Goal: Task Accomplishment & Management: Complete application form

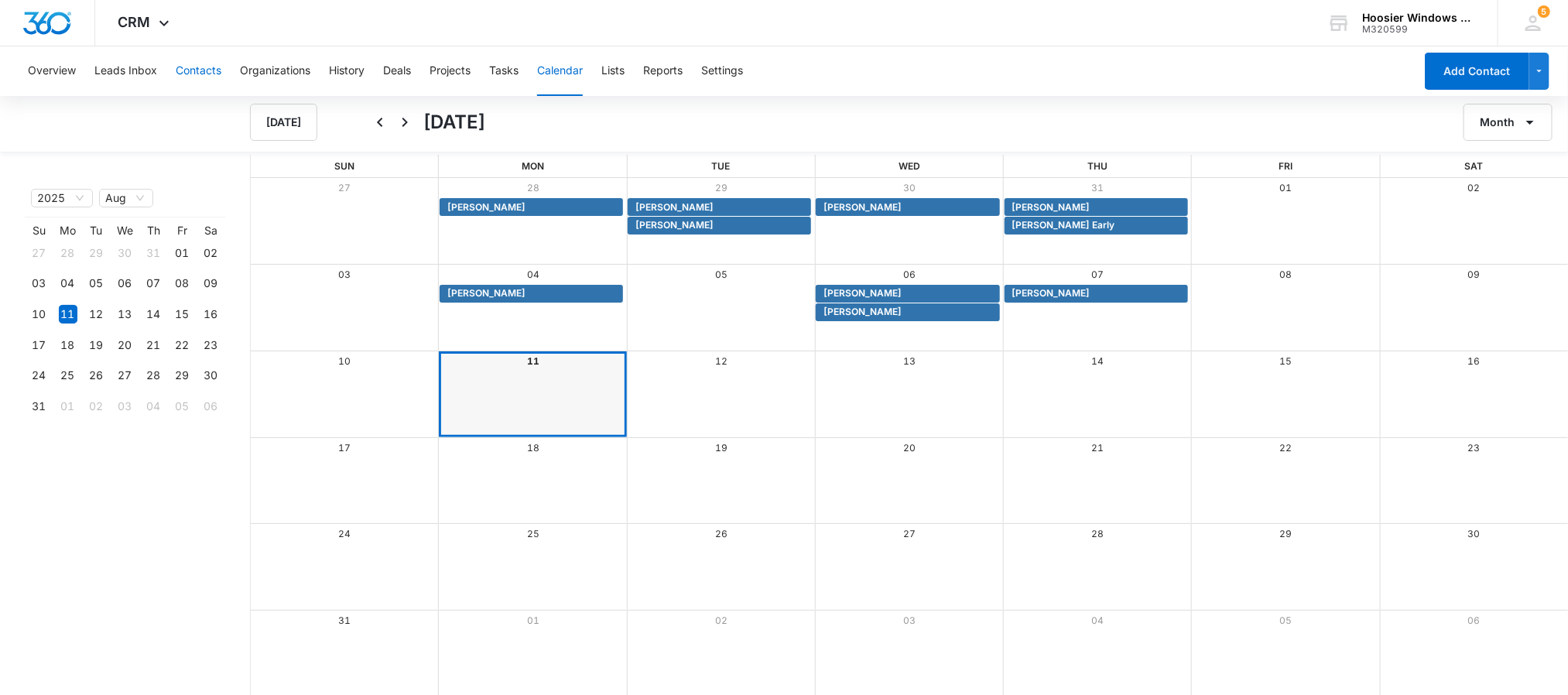
click at [190, 73] on button "Contacts" at bounding box center [198, 70] width 46 height 50
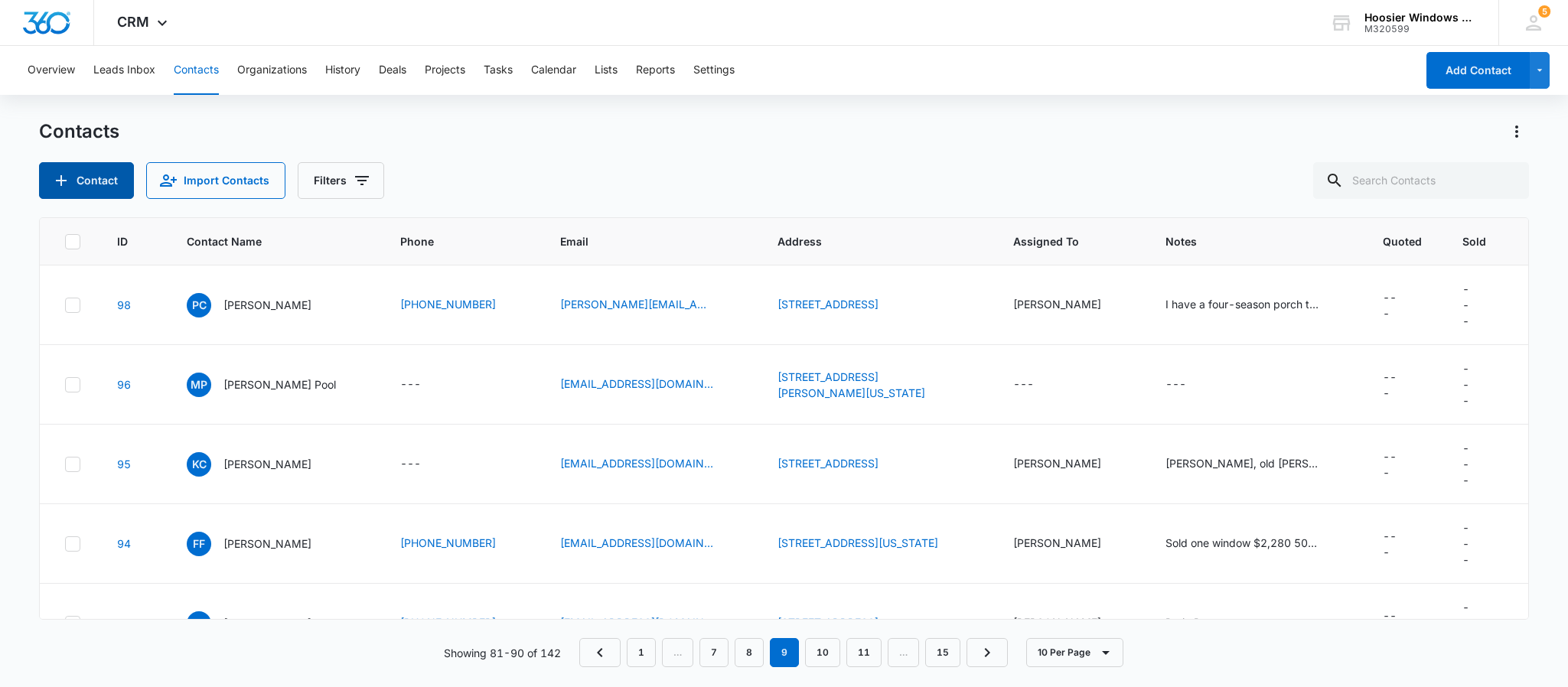
click at [85, 164] on button "Contact" at bounding box center [87, 180] width 95 height 37
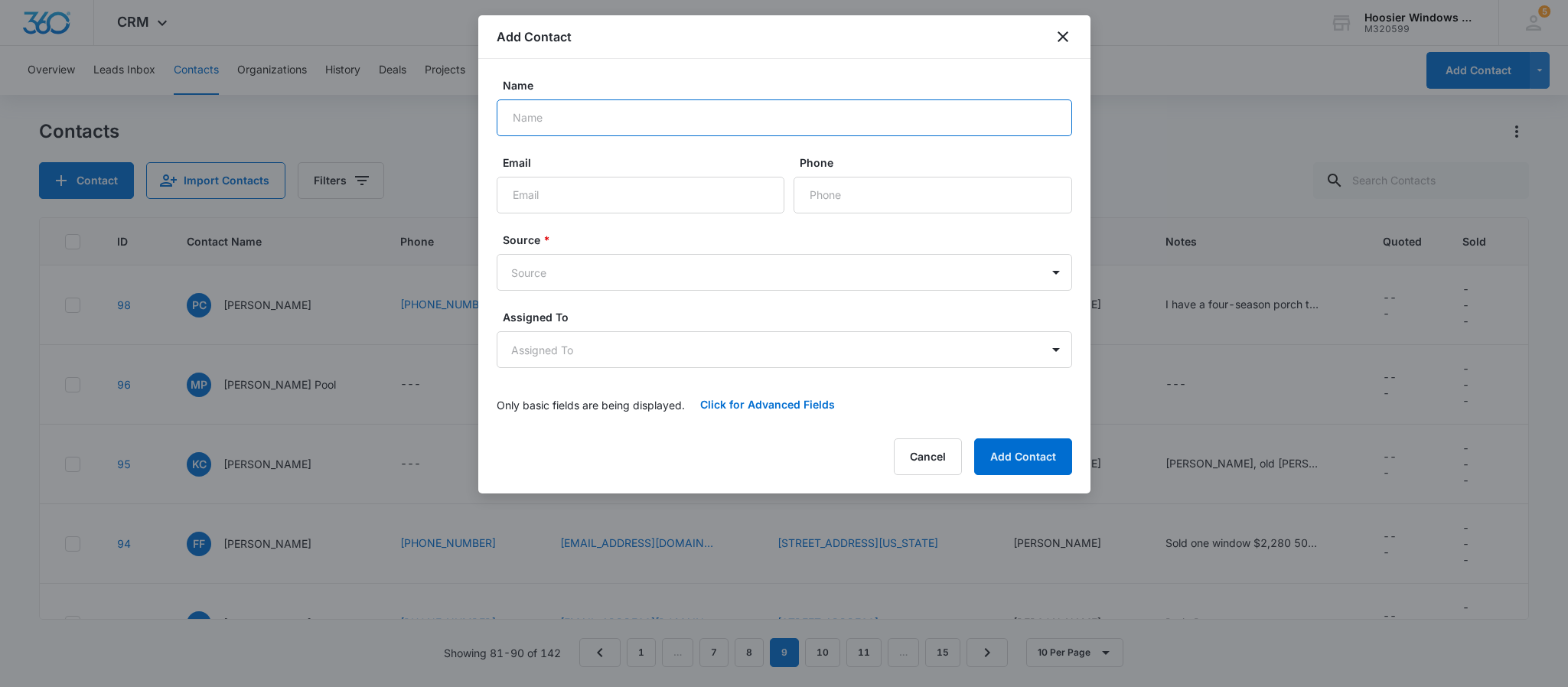
click at [608, 118] on input "Name" at bounding box center [784, 118] width 575 height 37
type input "[PERSON_NAME]"
click at [585, 198] on input "Email" at bounding box center [640, 195] width 288 height 37
type input "[EMAIL_ADDRESS][DOMAIN_NAME]"
click at [917, 198] on input "Phone" at bounding box center [933, 195] width 278 height 37
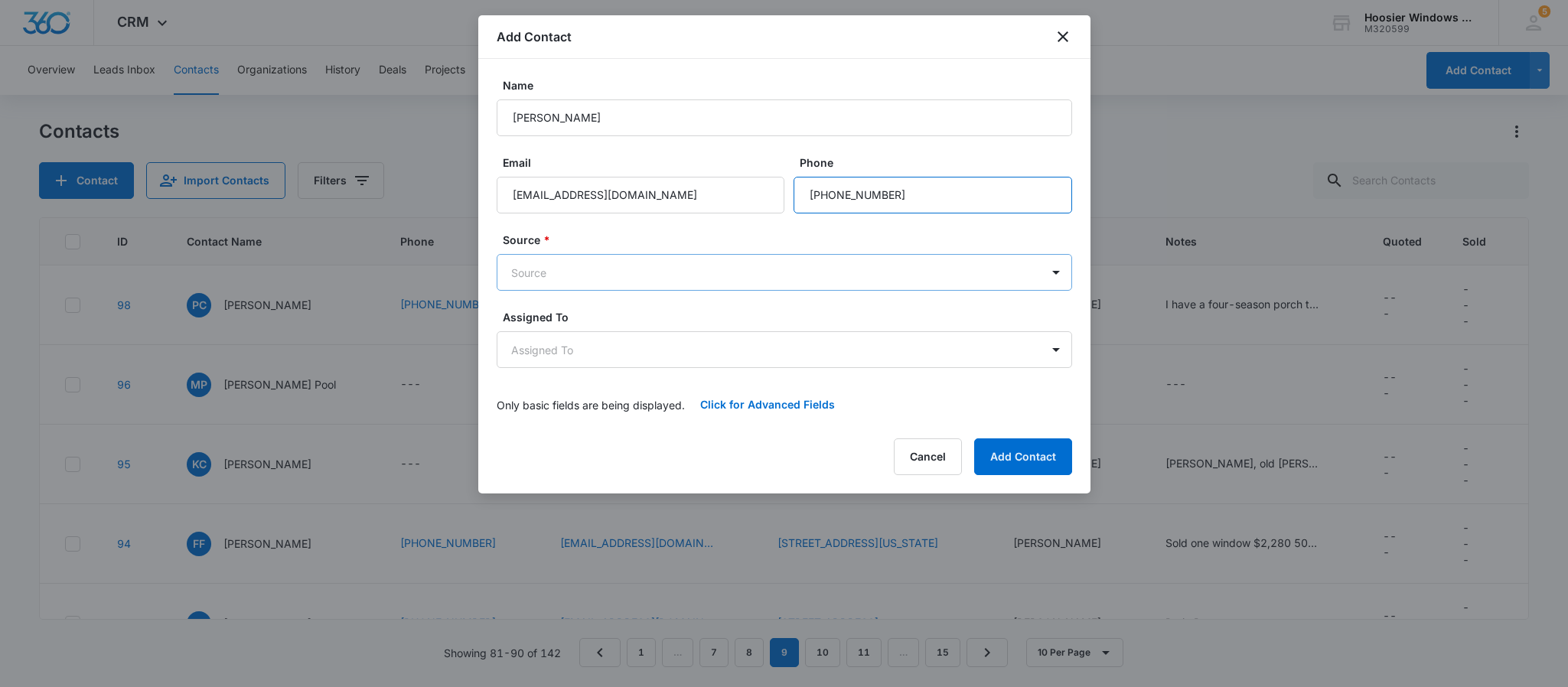
type input "[PHONE_NUMBER]"
click at [536, 265] on body "CRM Apps Reputation Websites Forms CRM Email Social POS Content Ads Intelligenc…" at bounding box center [784, 344] width 1568 height 687
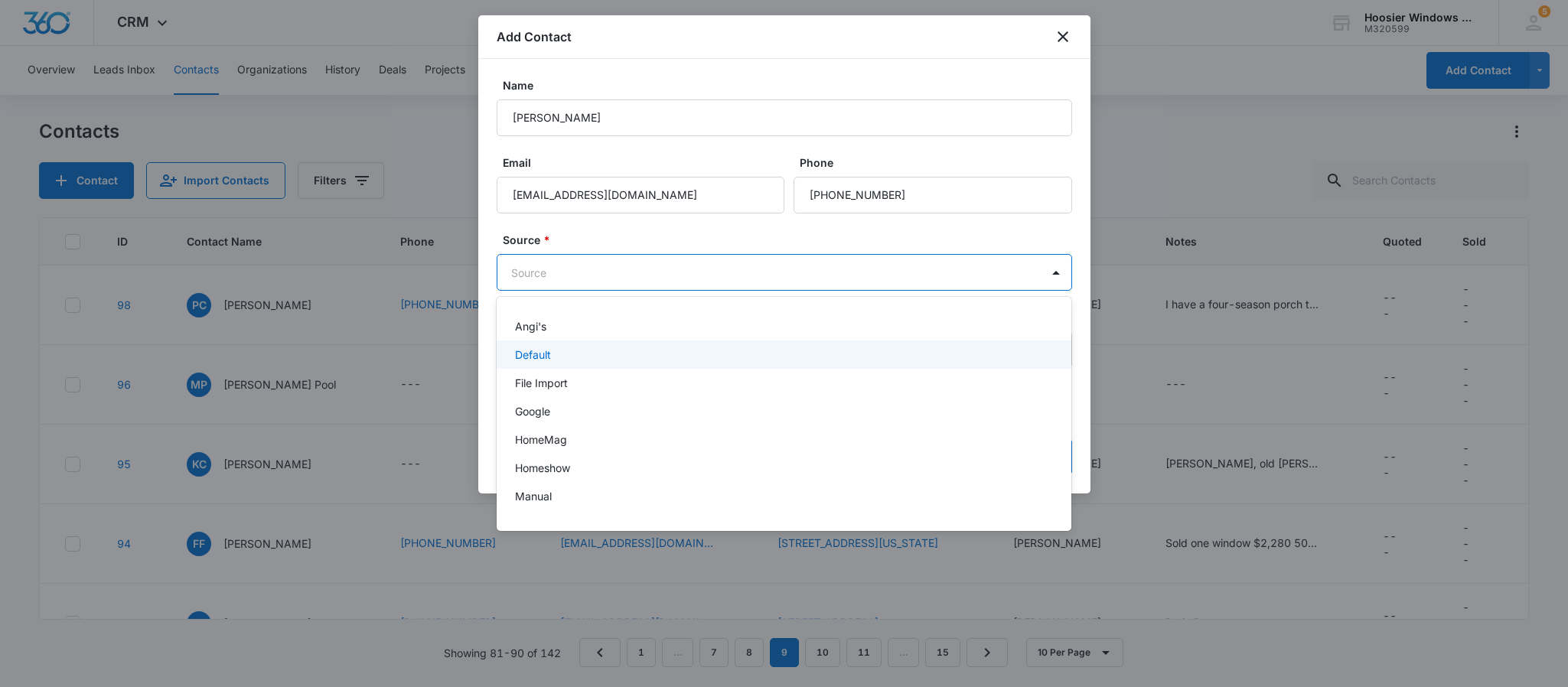
click at [557, 347] on div "Default" at bounding box center [782, 355] width 536 height 16
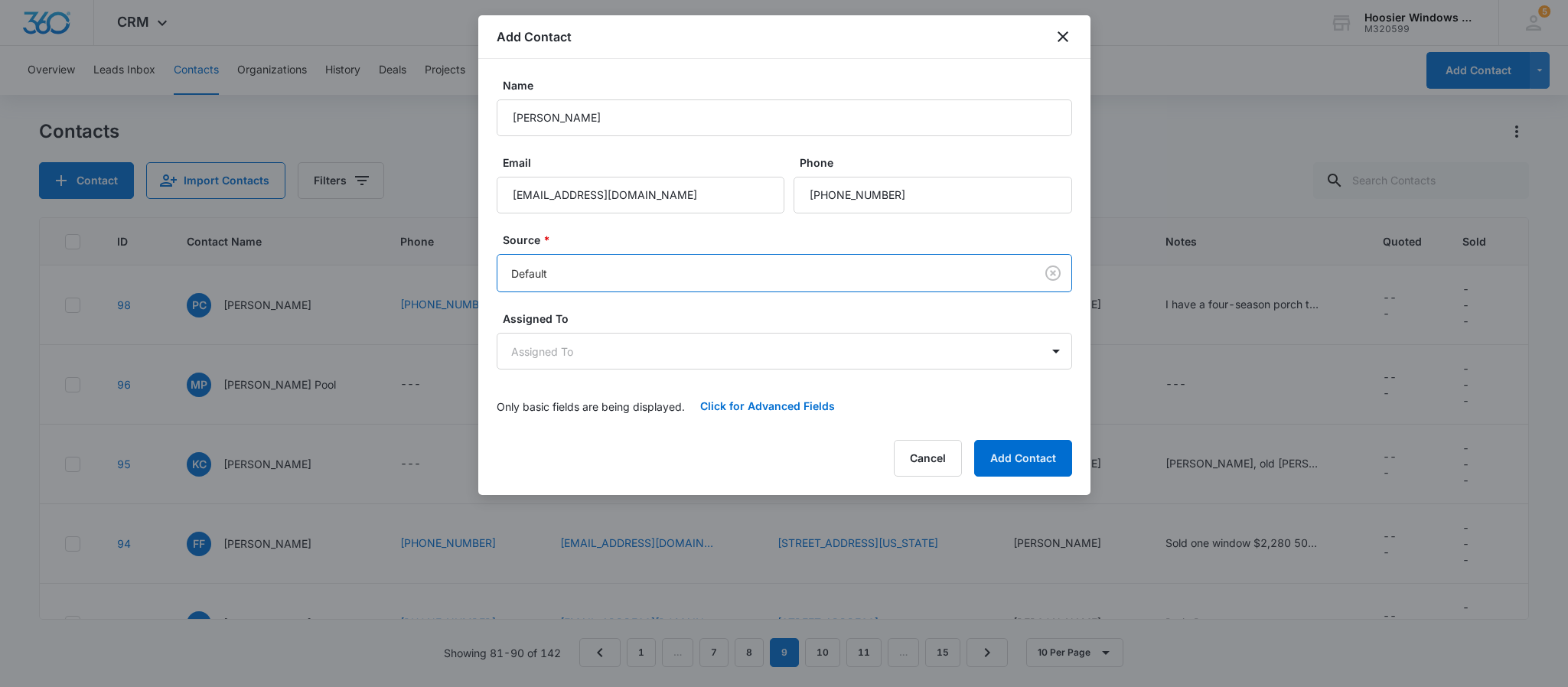
click at [657, 219] on form "Name [PERSON_NAME] Email [EMAIL_ADDRESS][DOMAIN_NAME] Phone Source * option Def…" at bounding box center [784, 251] width 575 height 347
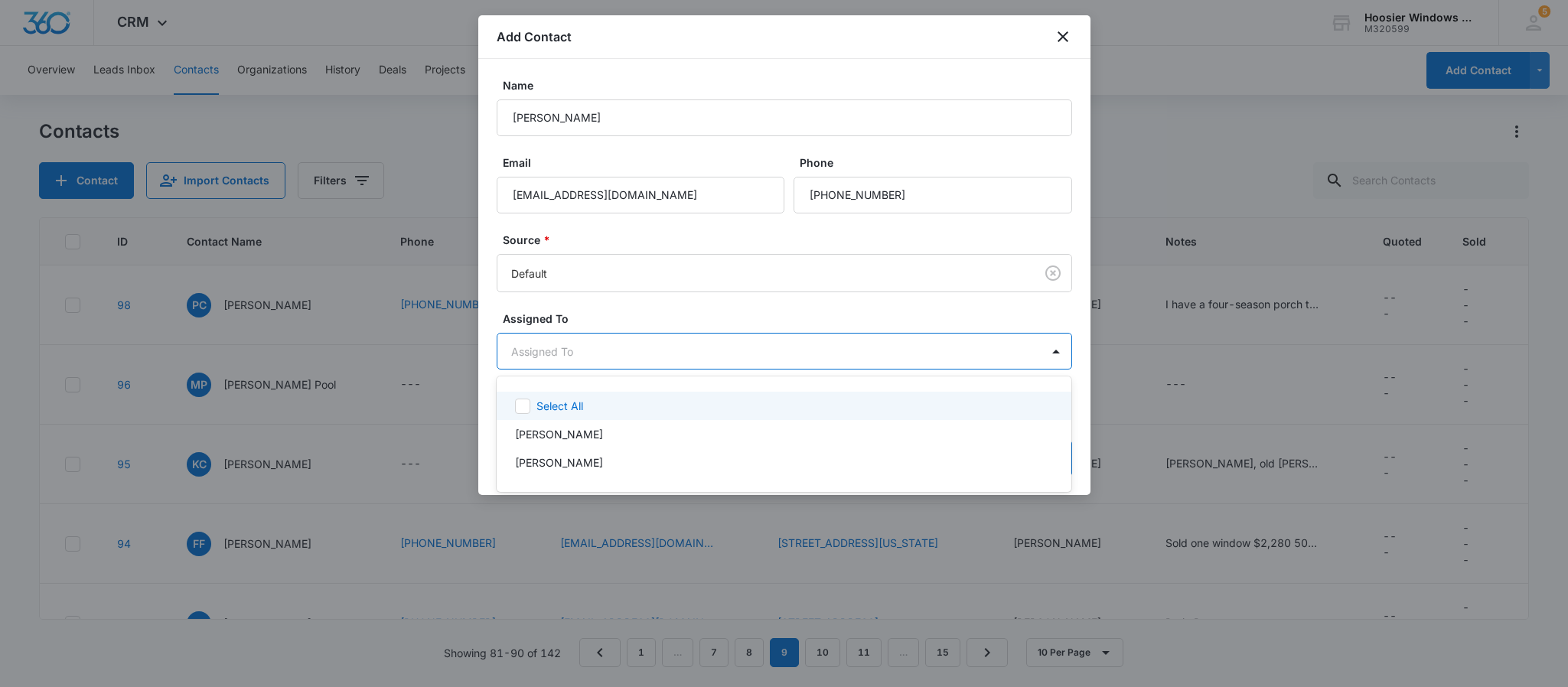
click at [593, 359] on body "CRM Apps Reputation Websites Forms CRM Email Social POS Content Ads Intelligenc…" at bounding box center [784, 344] width 1568 height 687
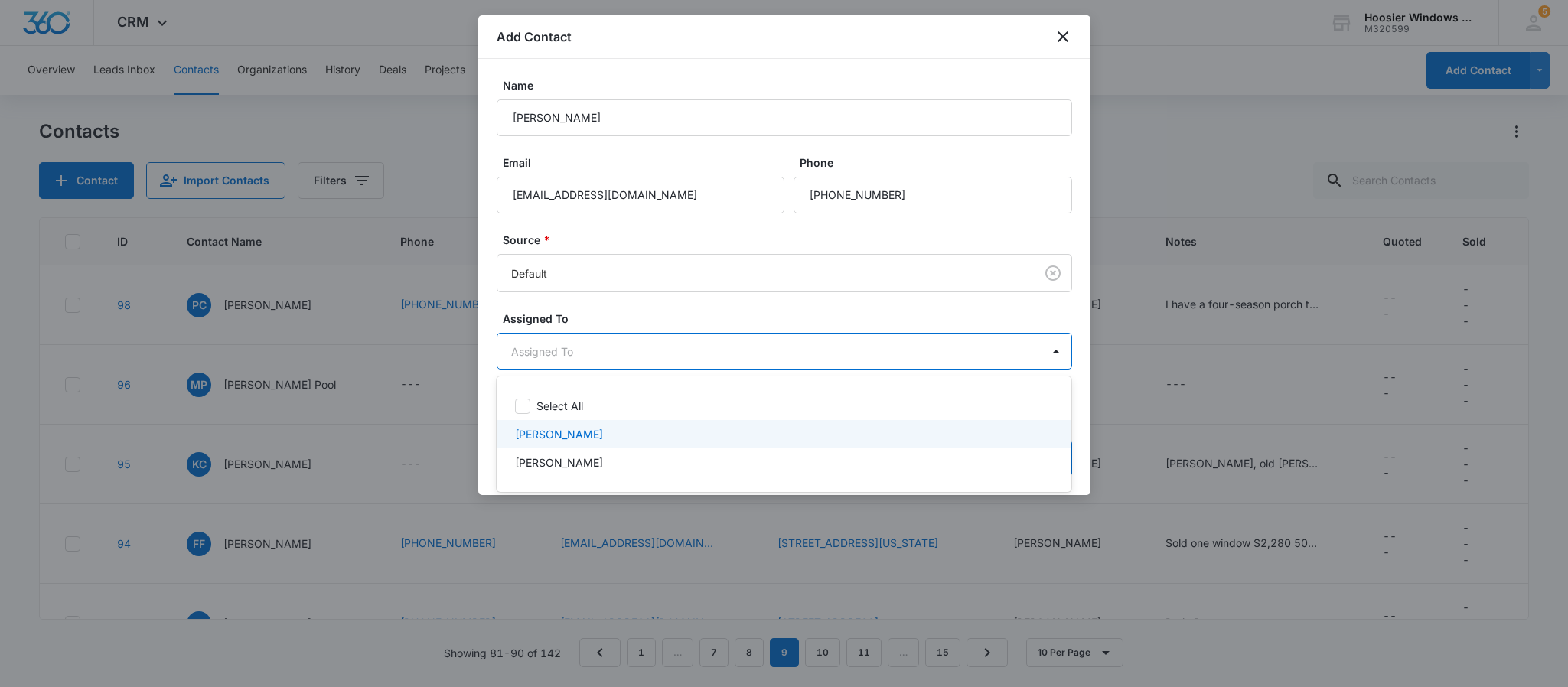
click at [576, 436] on p "[PERSON_NAME]" at bounding box center [558, 435] width 88 height 16
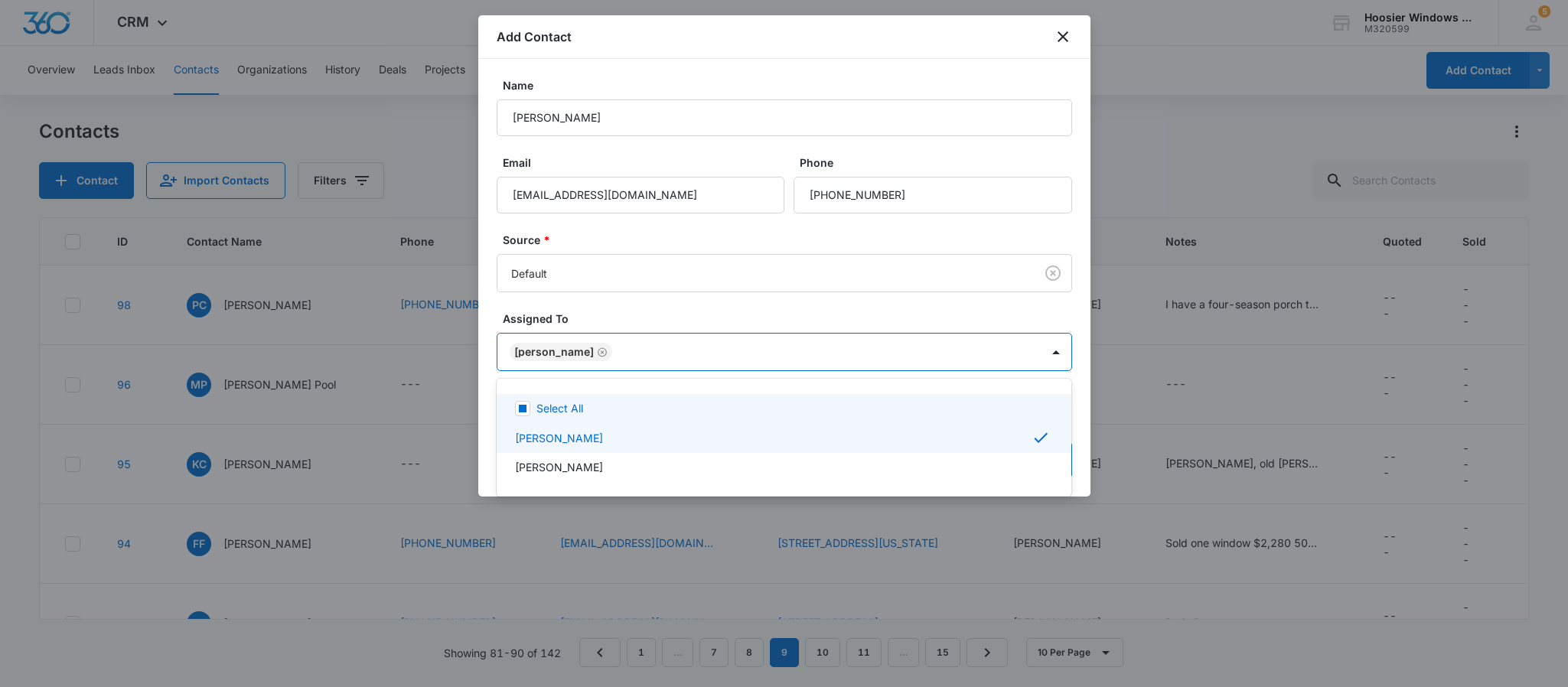
click at [665, 306] on div at bounding box center [784, 344] width 1568 height 687
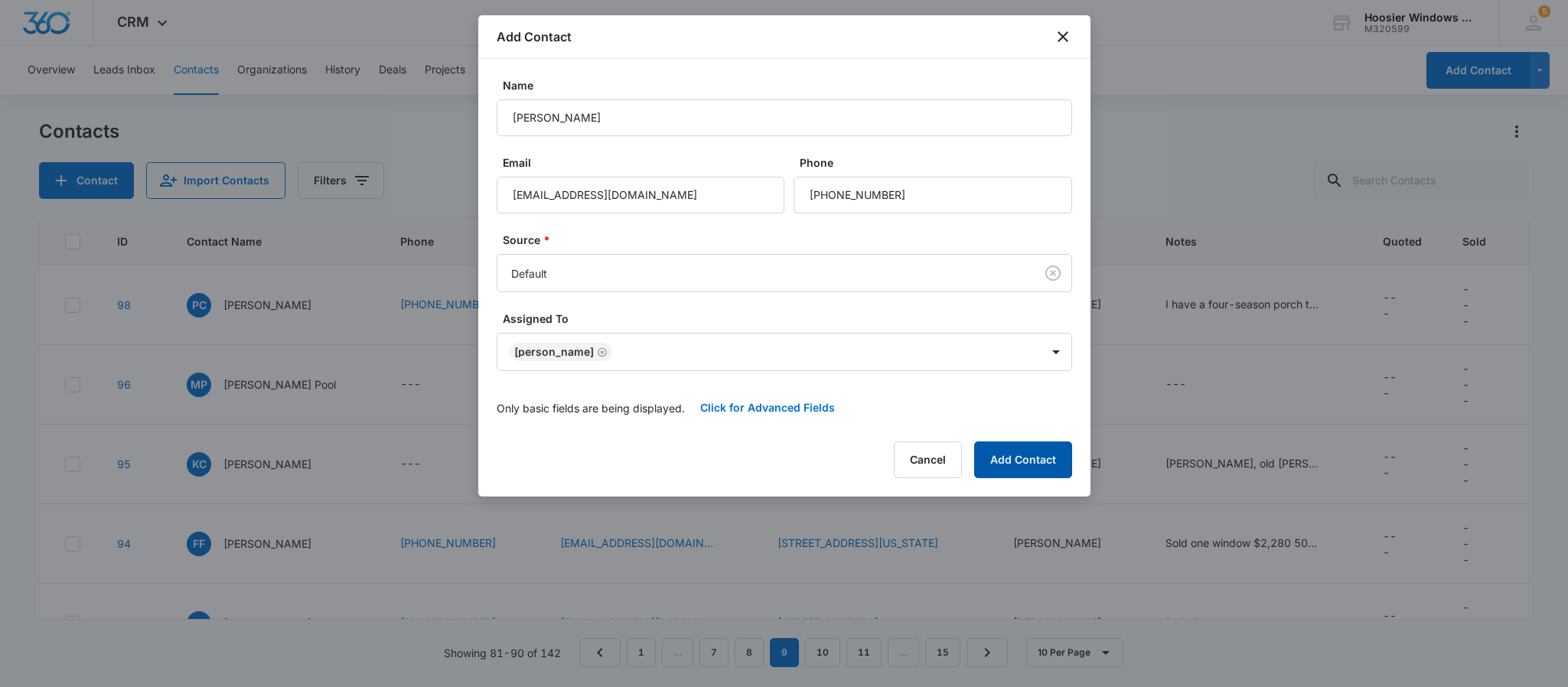
click at [1013, 465] on button "Add Contact" at bounding box center [1023, 459] width 98 height 37
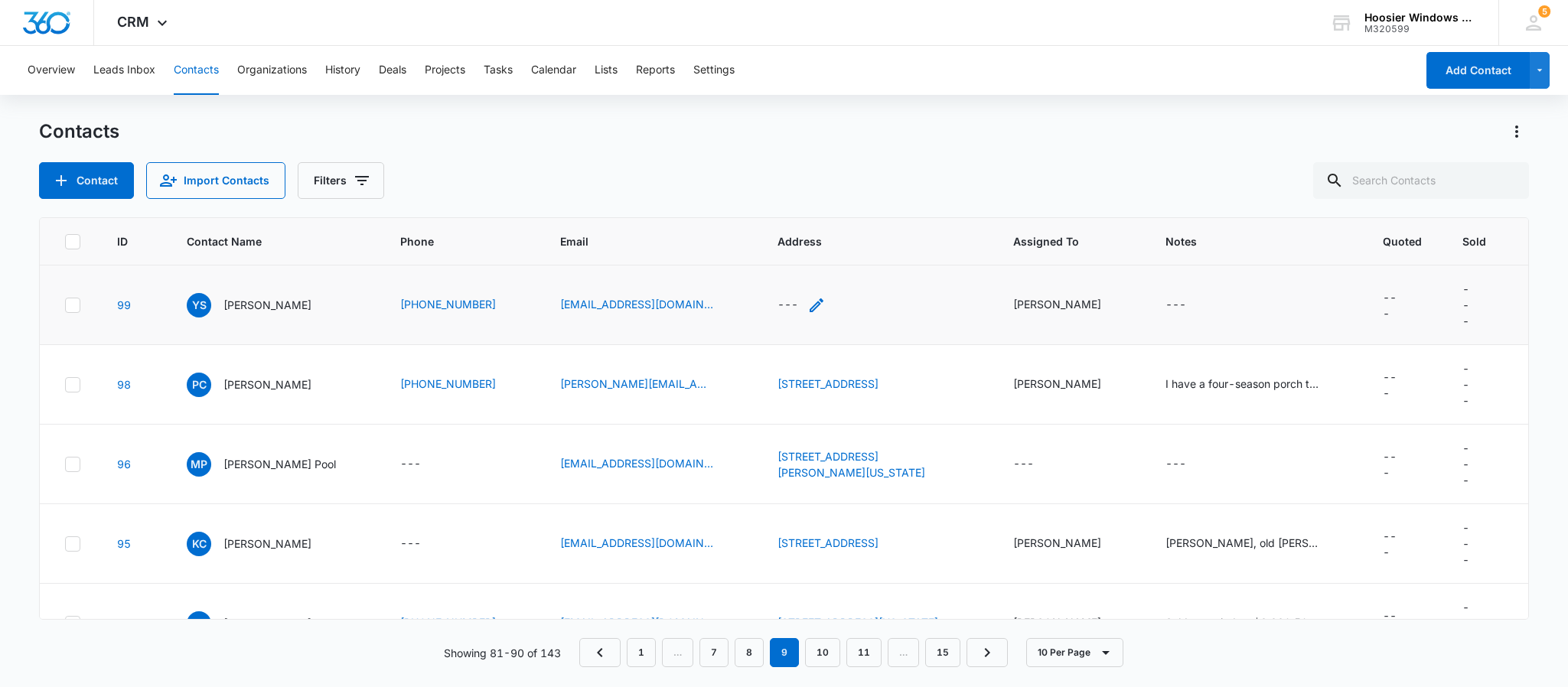
click at [780, 303] on div "---" at bounding box center [788, 305] width 21 height 19
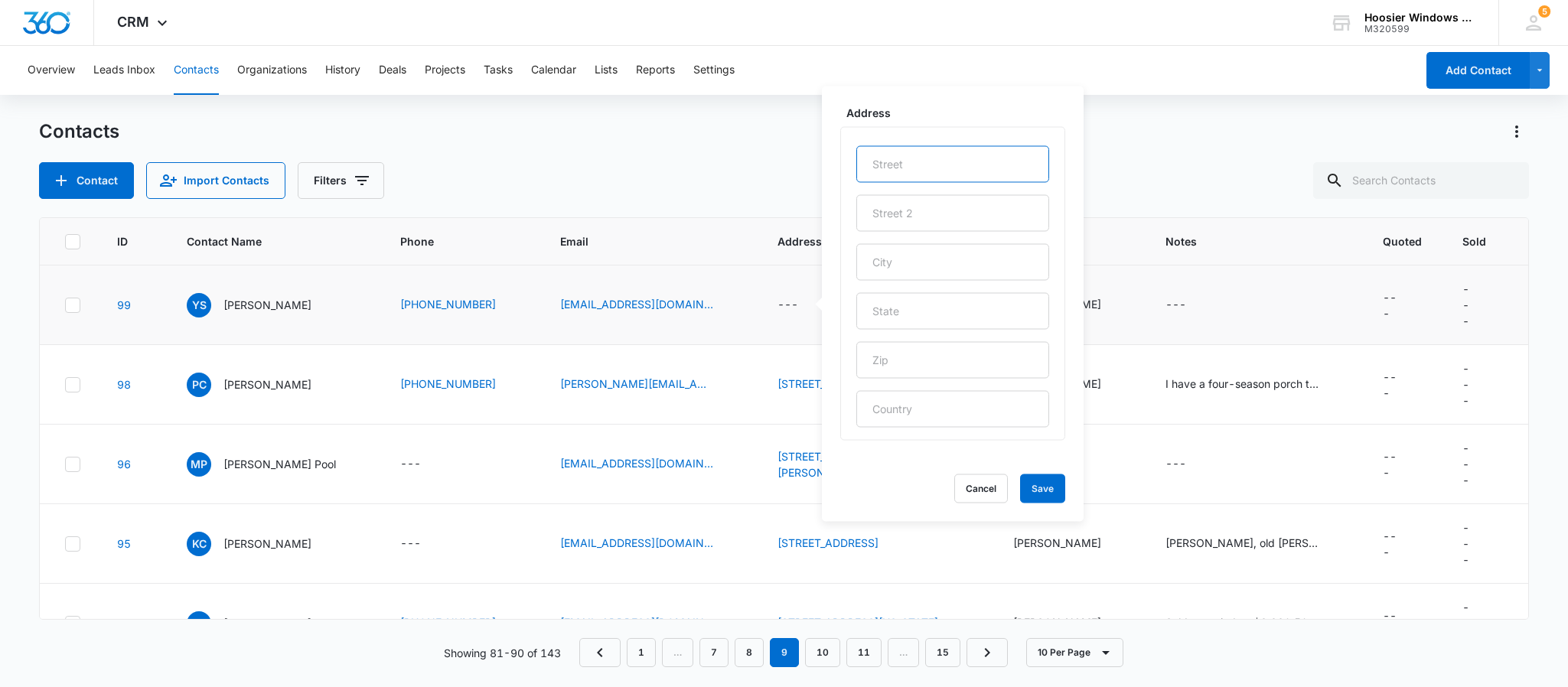
click at [951, 161] on input "text" at bounding box center [953, 164] width 193 height 37
click at [921, 165] on input "[GEOGRAPHIC_DATA]" at bounding box center [953, 164] width 193 height 37
type input "[STREET_ADDRESS]"
click at [917, 274] on input "text" at bounding box center [953, 262] width 193 height 37
type input "[GEOGRAPHIC_DATA]"
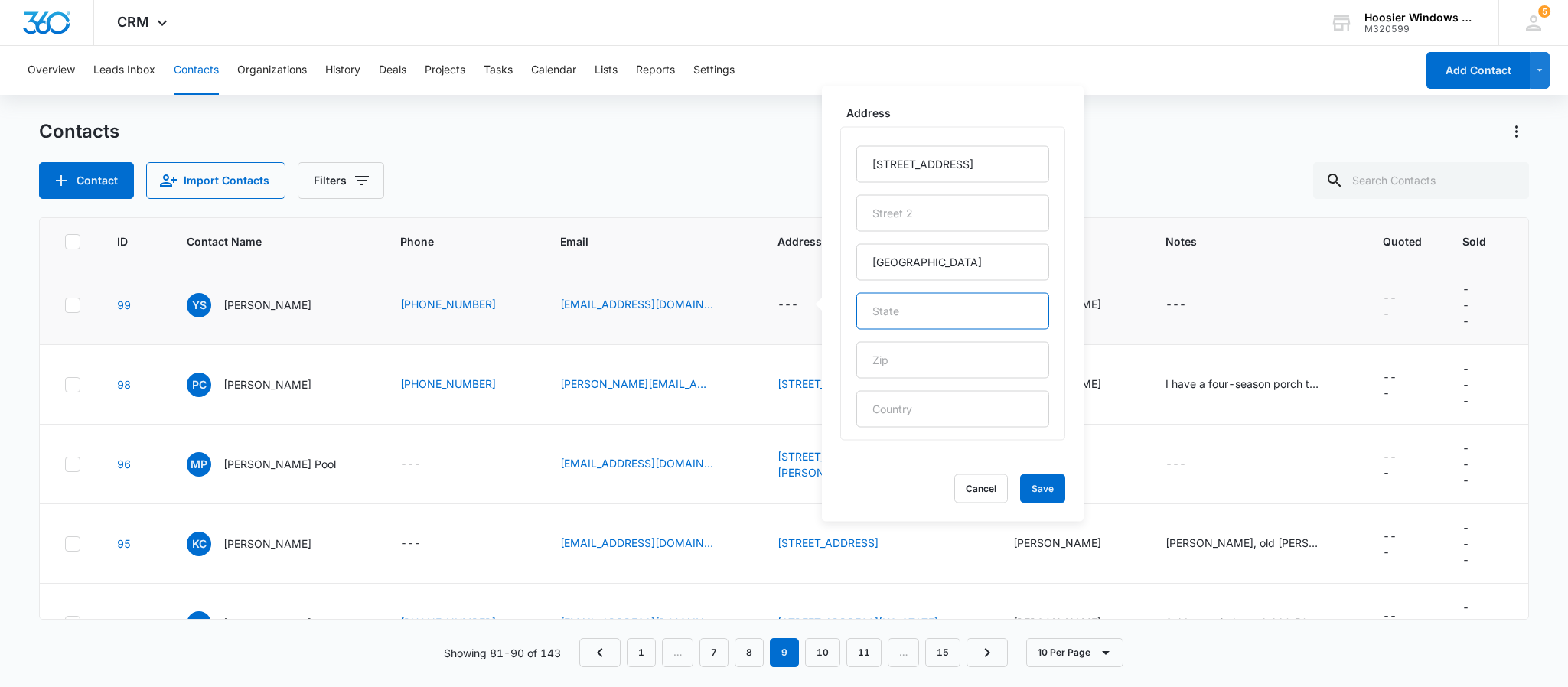
click at [902, 315] on input "text" at bounding box center [953, 311] width 193 height 37
type input "IN"
click at [894, 349] on input "text" at bounding box center [953, 360] width 193 height 37
type input "46256"
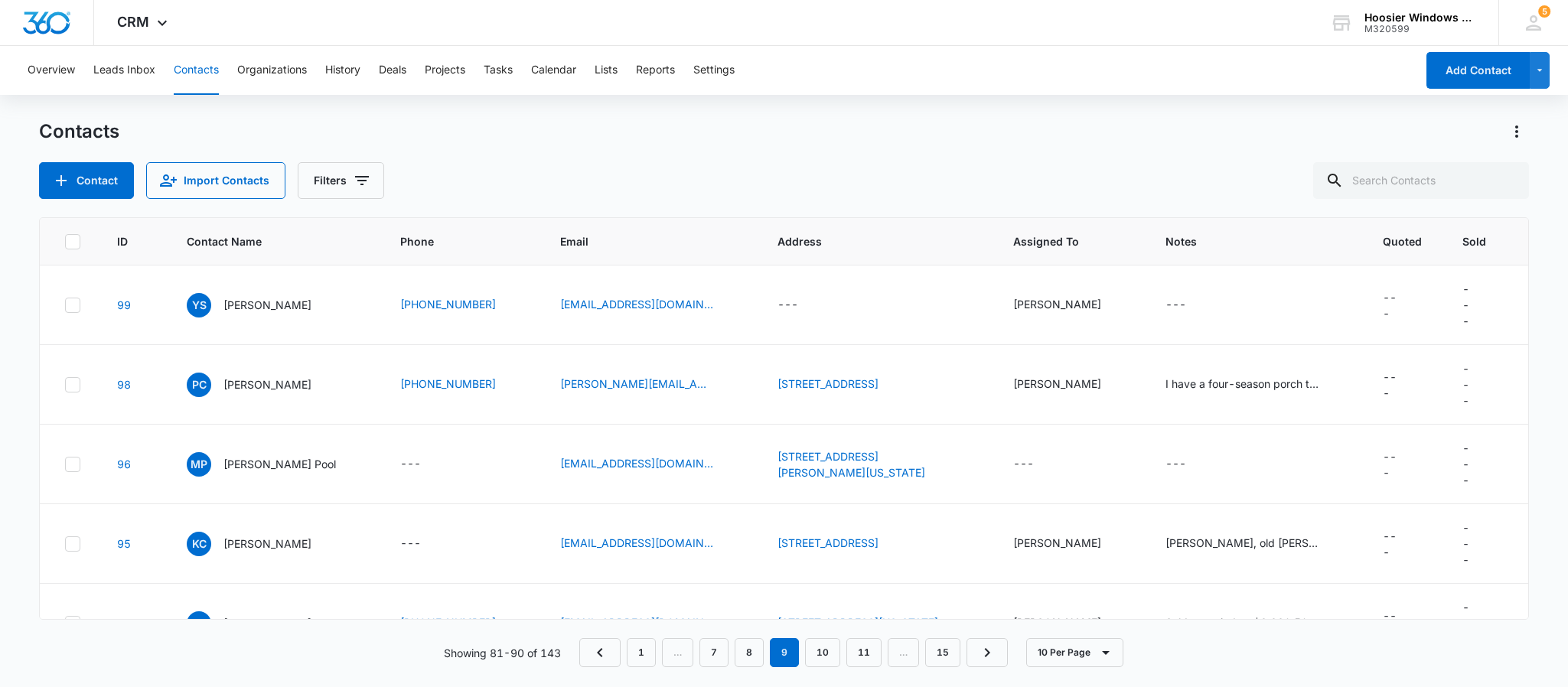
click at [1165, 128] on div "Contacts" at bounding box center [784, 131] width 1490 height 24
click at [778, 299] on div "---" at bounding box center [788, 305] width 21 height 19
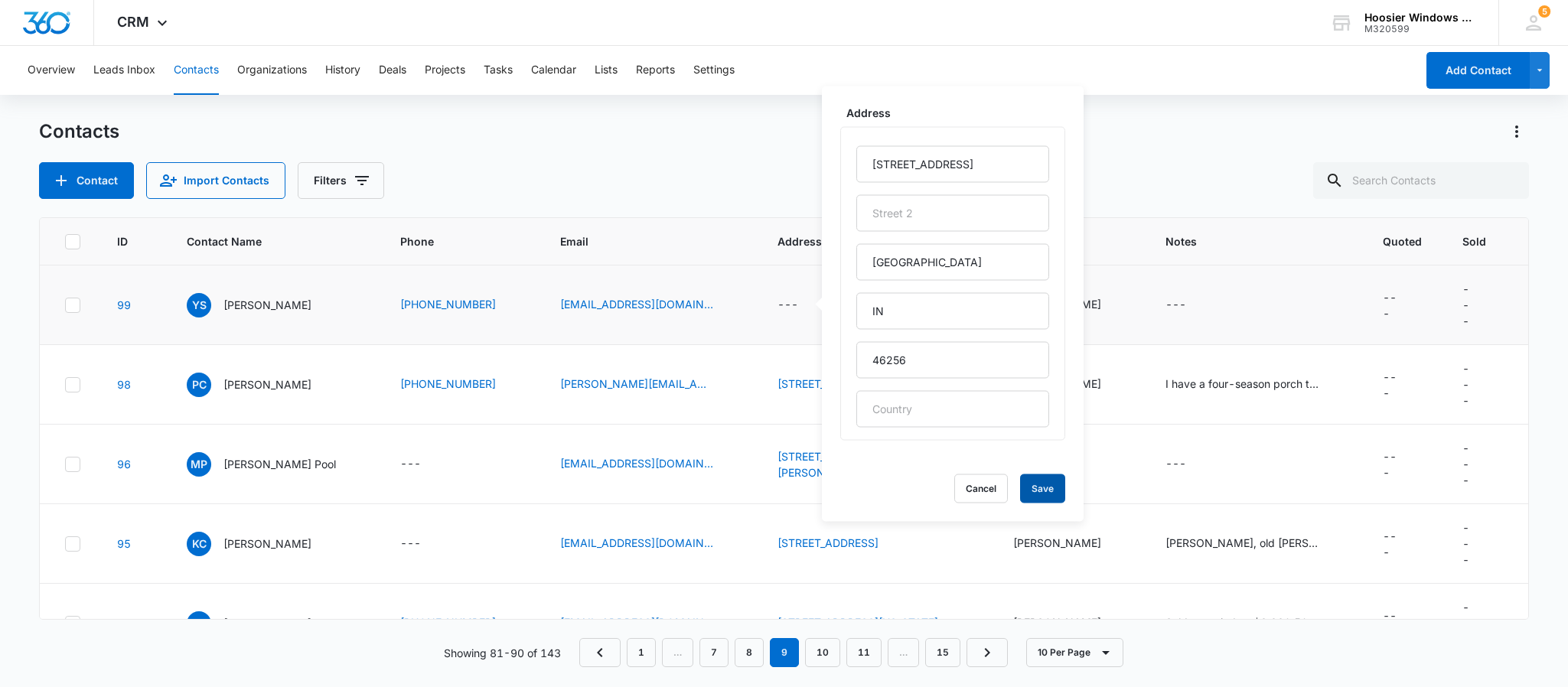
click at [1024, 490] on button "Save" at bounding box center [1043, 489] width 45 height 29
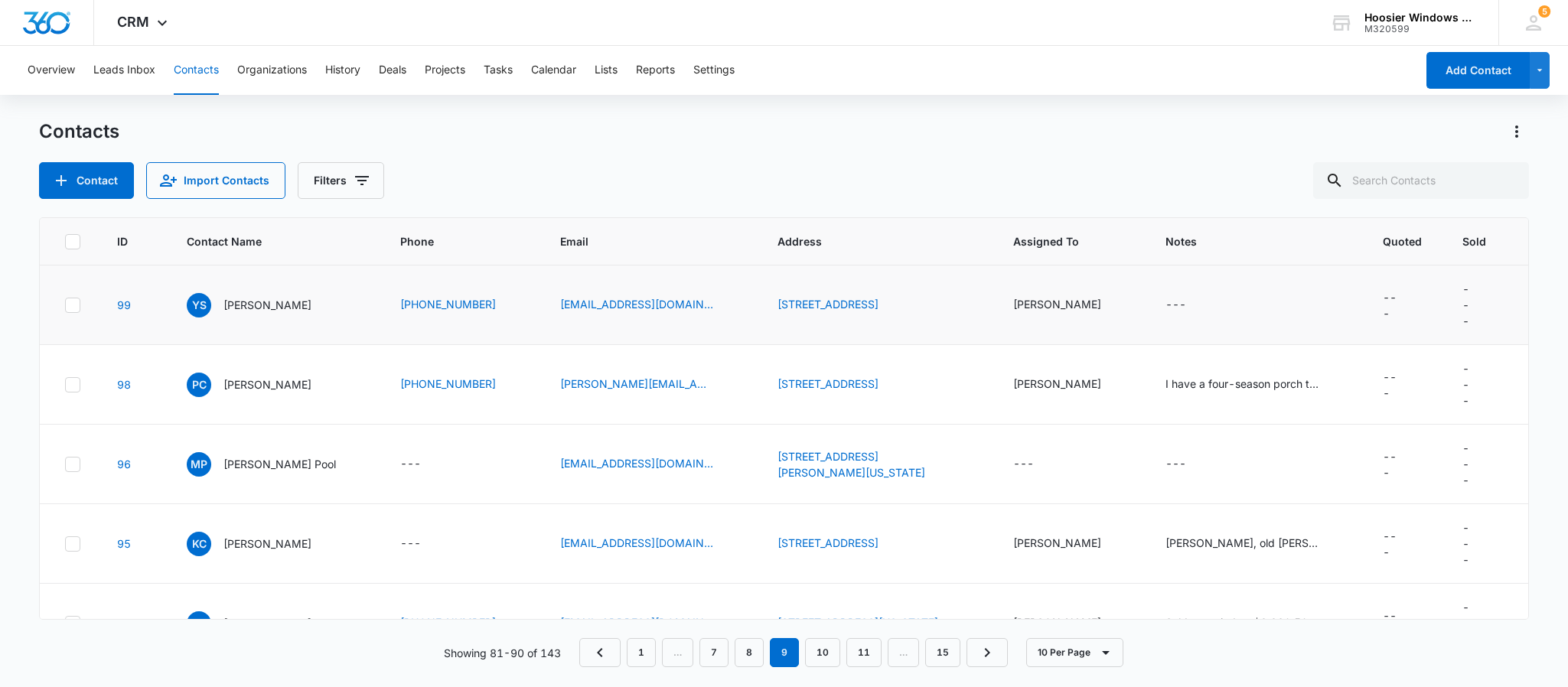
click at [978, 306] on td "[STREET_ADDRESS]" at bounding box center [876, 305] width 235 height 79
click at [879, 302] on link "[STREET_ADDRESS]" at bounding box center [828, 304] width 101 height 13
click at [906, 302] on icon "Address - 4628 London Dr, Indianapolis, IN, 46256 - Select to Edit Field" at bounding box center [896, 305] width 19 height 19
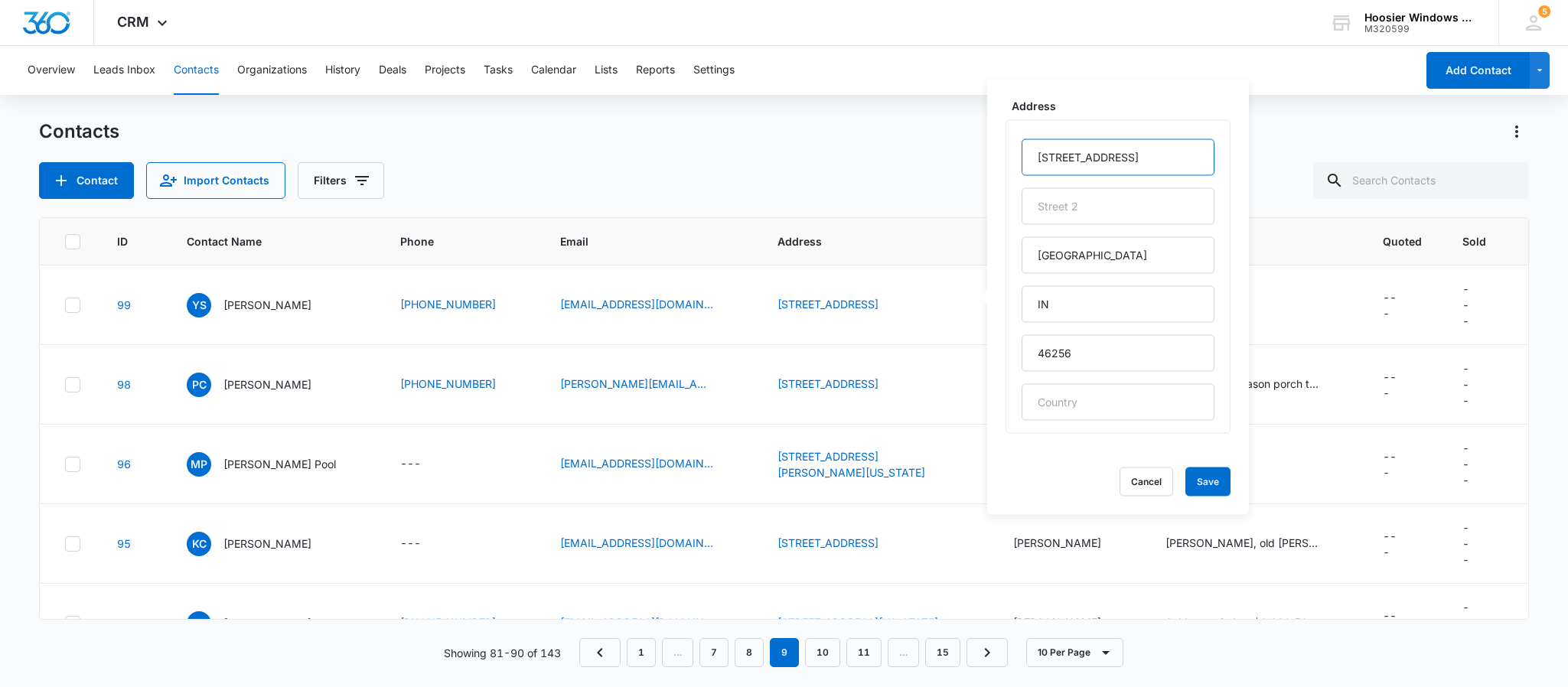
drag, startPoint x: 997, startPoint y: 172, endPoint x: 925, endPoint y: 180, distance: 72.4
click at [924, 180] on div "Contacts Contact Import Contacts Filters ID Contact Name Phone Email Address As…" at bounding box center [784, 402] width 1490 height 567
type input "4"
drag, startPoint x: 1112, startPoint y: 258, endPoint x: 928, endPoint y: 277, distance: 185.0
click at [928, 277] on td "[STREET_ADDRESS] Address [GEOGRAPHIC_DATA] Cancel Save" at bounding box center [876, 305] width 235 height 79
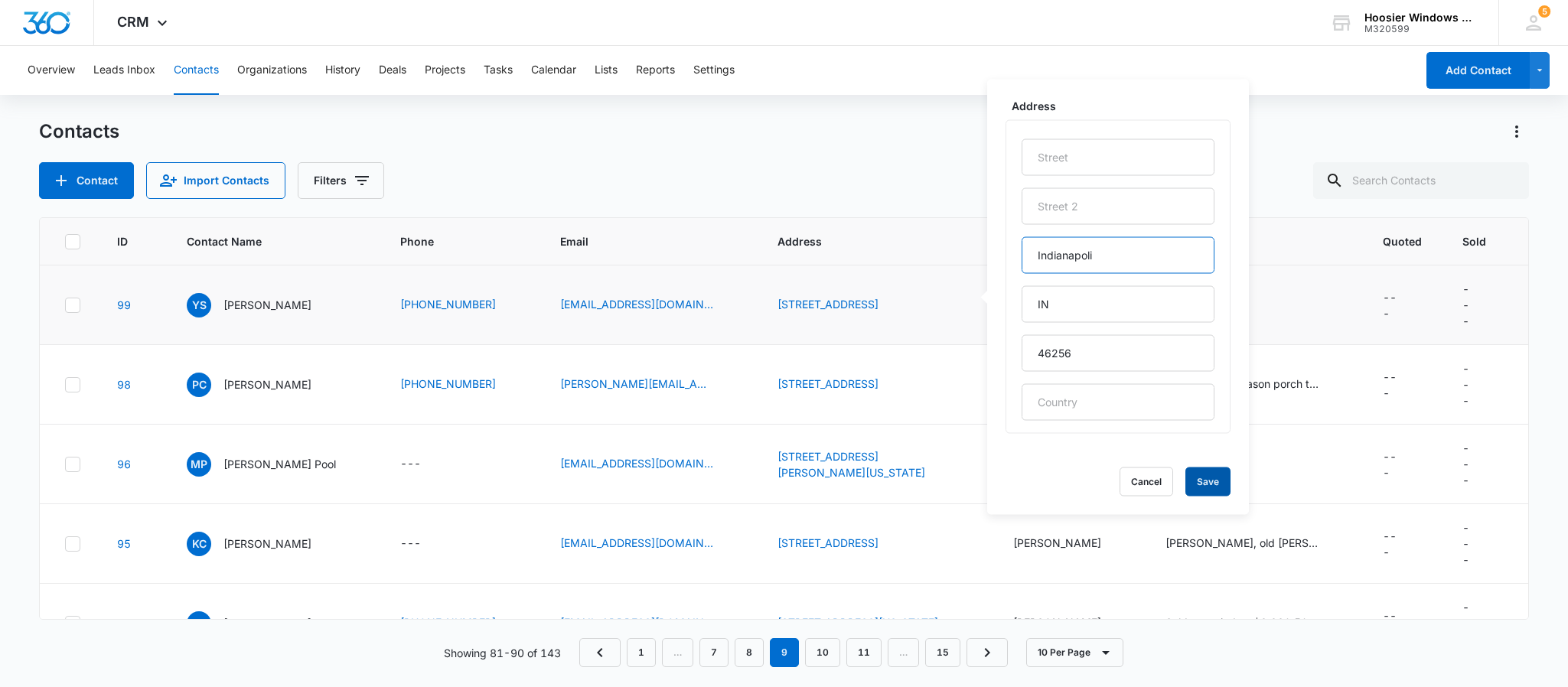
type input "[GEOGRAPHIC_DATA]"
click at [1189, 483] on button "Save" at bounding box center [1208, 482] width 45 height 29
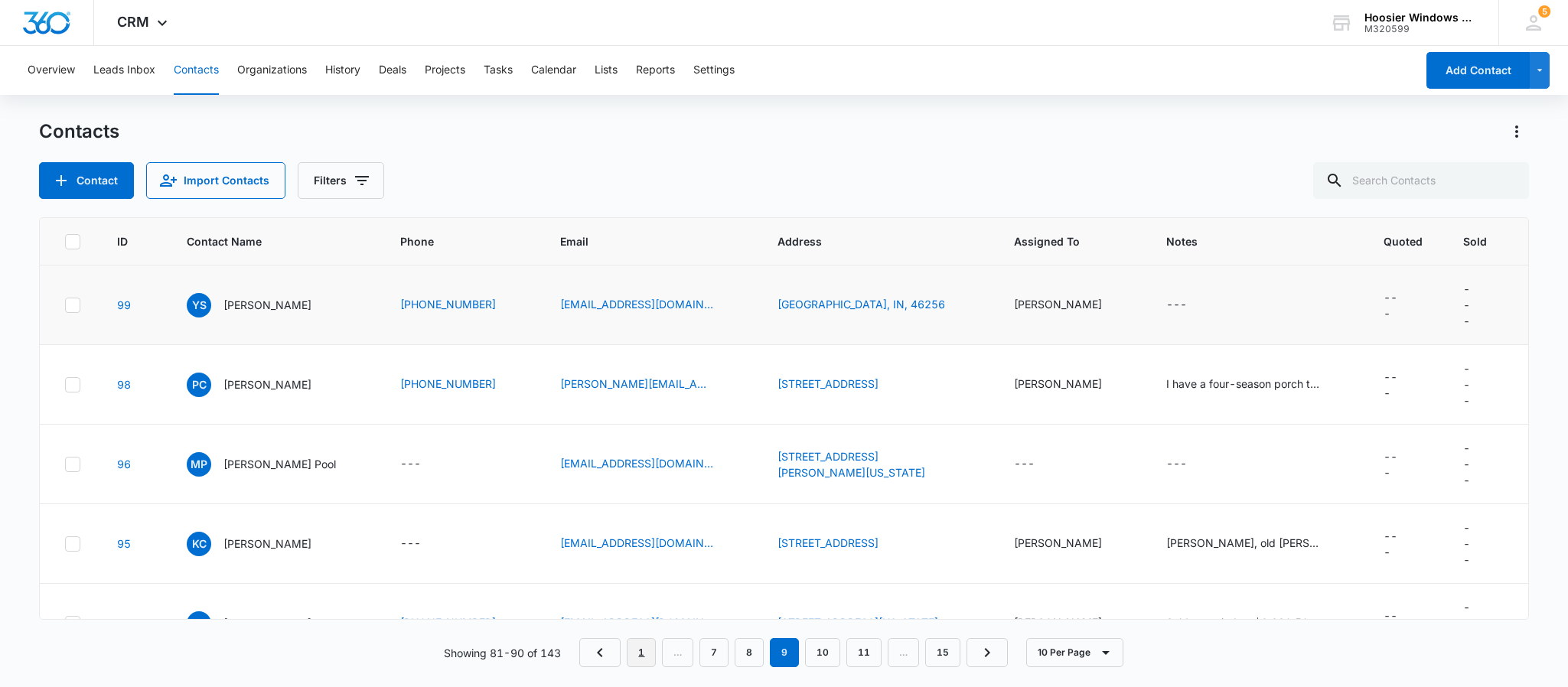
click at [648, 649] on link "1" at bounding box center [641, 652] width 29 height 29
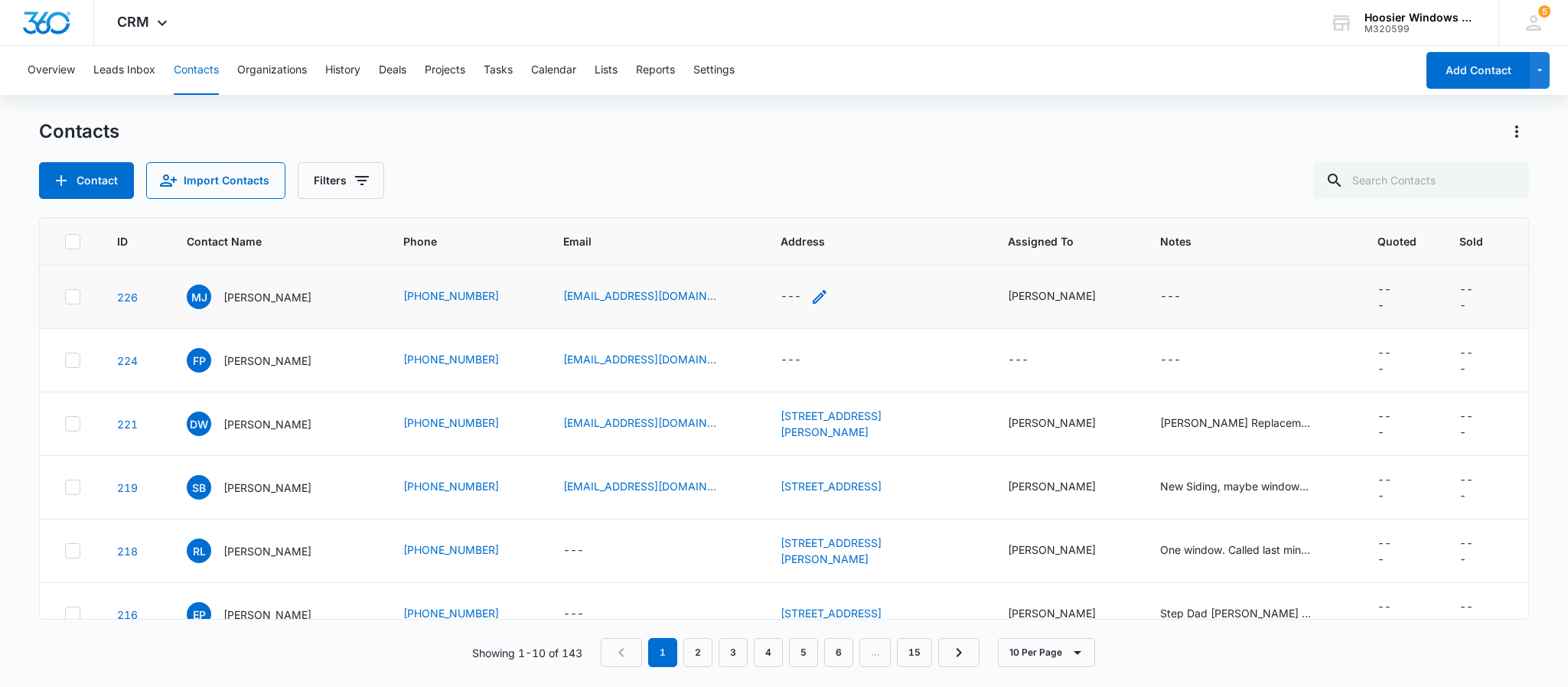
click at [780, 294] on div "---" at bounding box center [790, 297] width 21 height 19
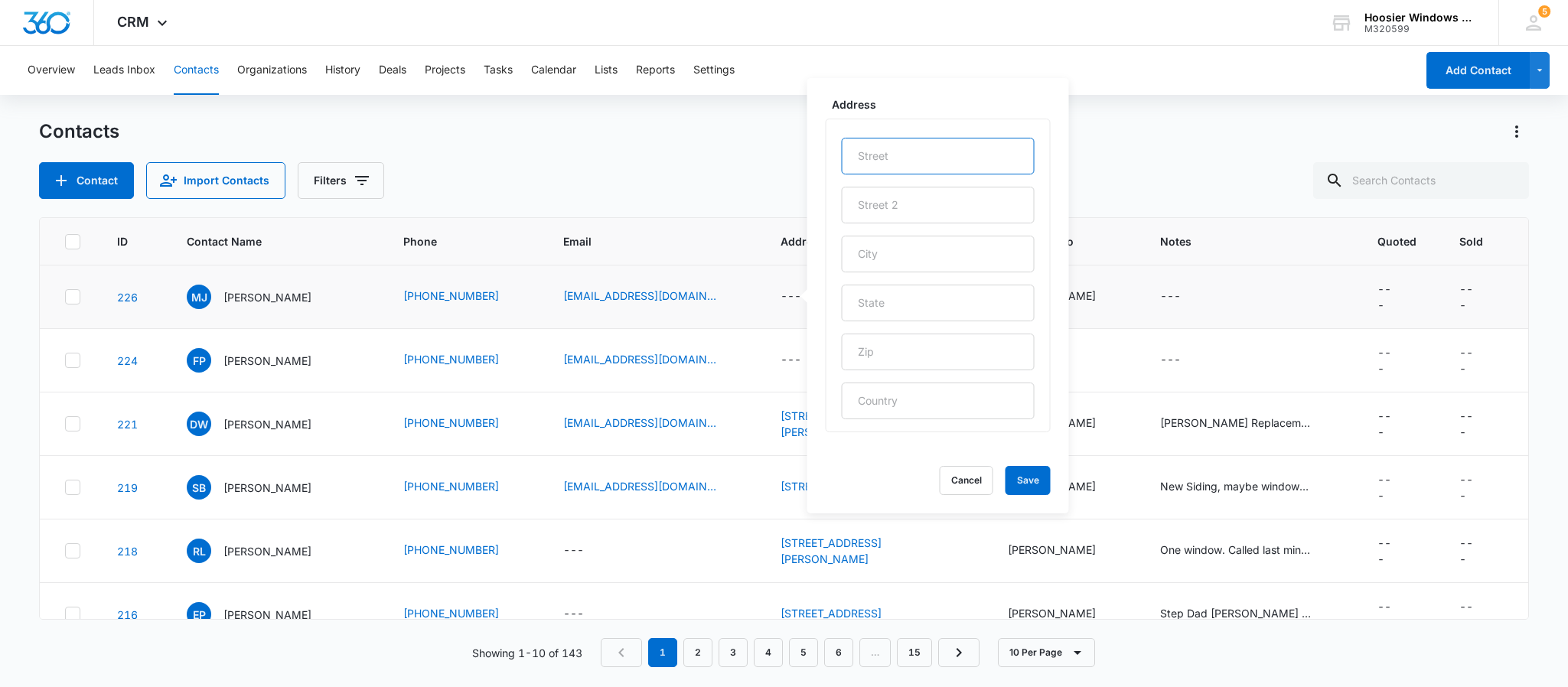
click at [880, 152] on input "text" at bounding box center [938, 155] width 193 height 37
type input "[STREET_ADDRESS]"
click at [893, 242] on input "text" at bounding box center [938, 253] width 193 height 37
type input "[GEOGRAPHIC_DATA]"
click at [891, 306] on input "text" at bounding box center [938, 302] width 193 height 37
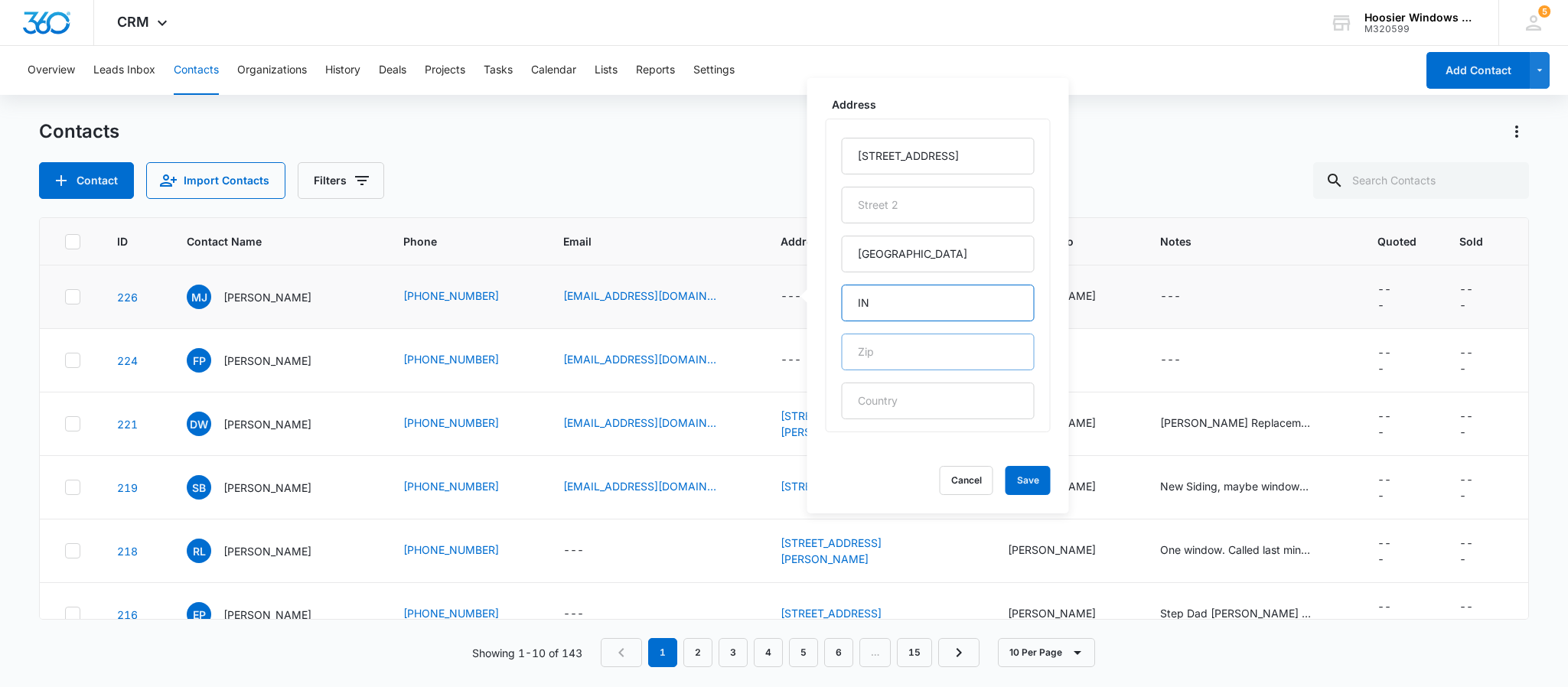
type input "IN"
click at [871, 343] on input "text" at bounding box center [938, 352] width 193 height 37
type input "46256"
click at [884, 464] on div "Address [STREET_ADDRESS][PERSON_NAME] Cancel Save" at bounding box center [937, 296] width 261 height 435
click at [1005, 490] on button "Save" at bounding box center [1027, 480] width 45 height 29
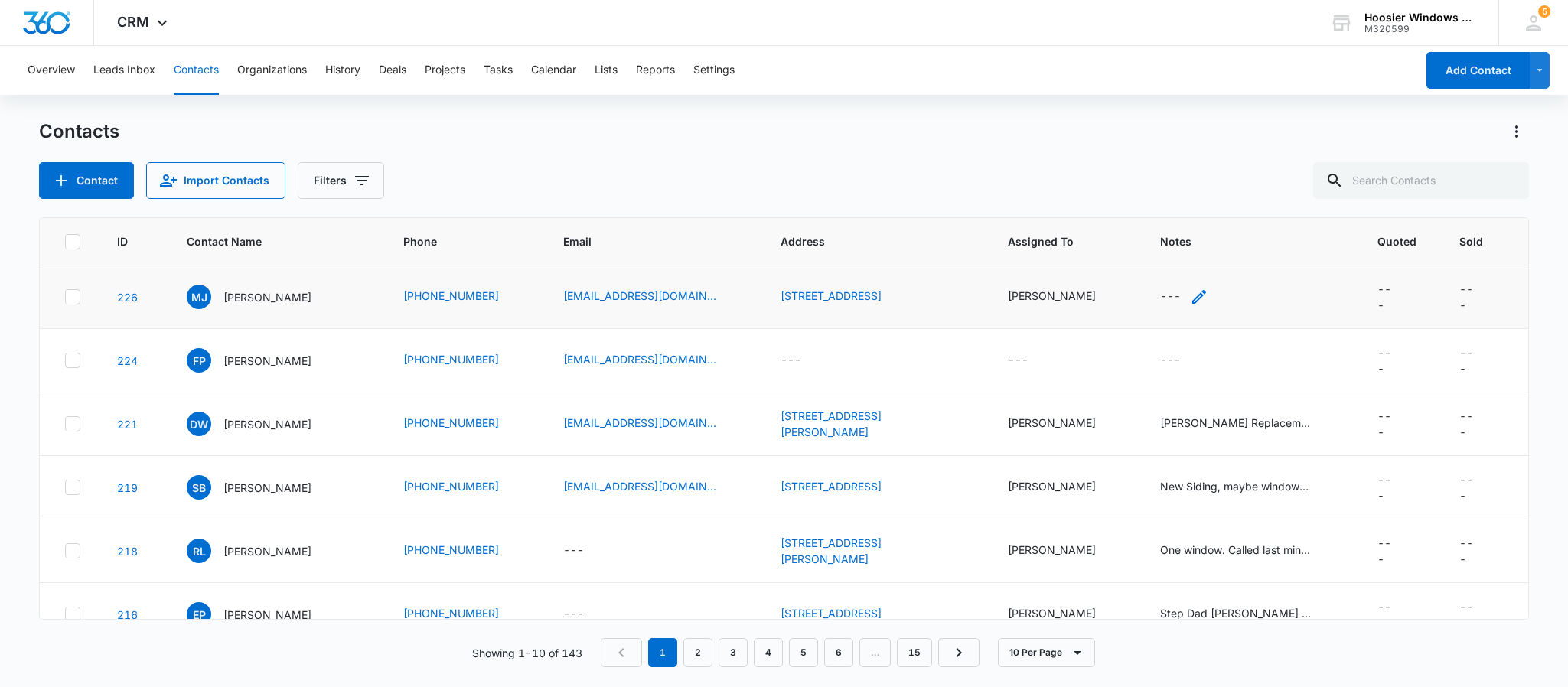
click at [1160, 297] on div "---" at bounding box center [1170, 297] width 21 height 19
click at [1173, 178] on textarea "Notes" at bounding box center [1171, 175] width 181 height 87
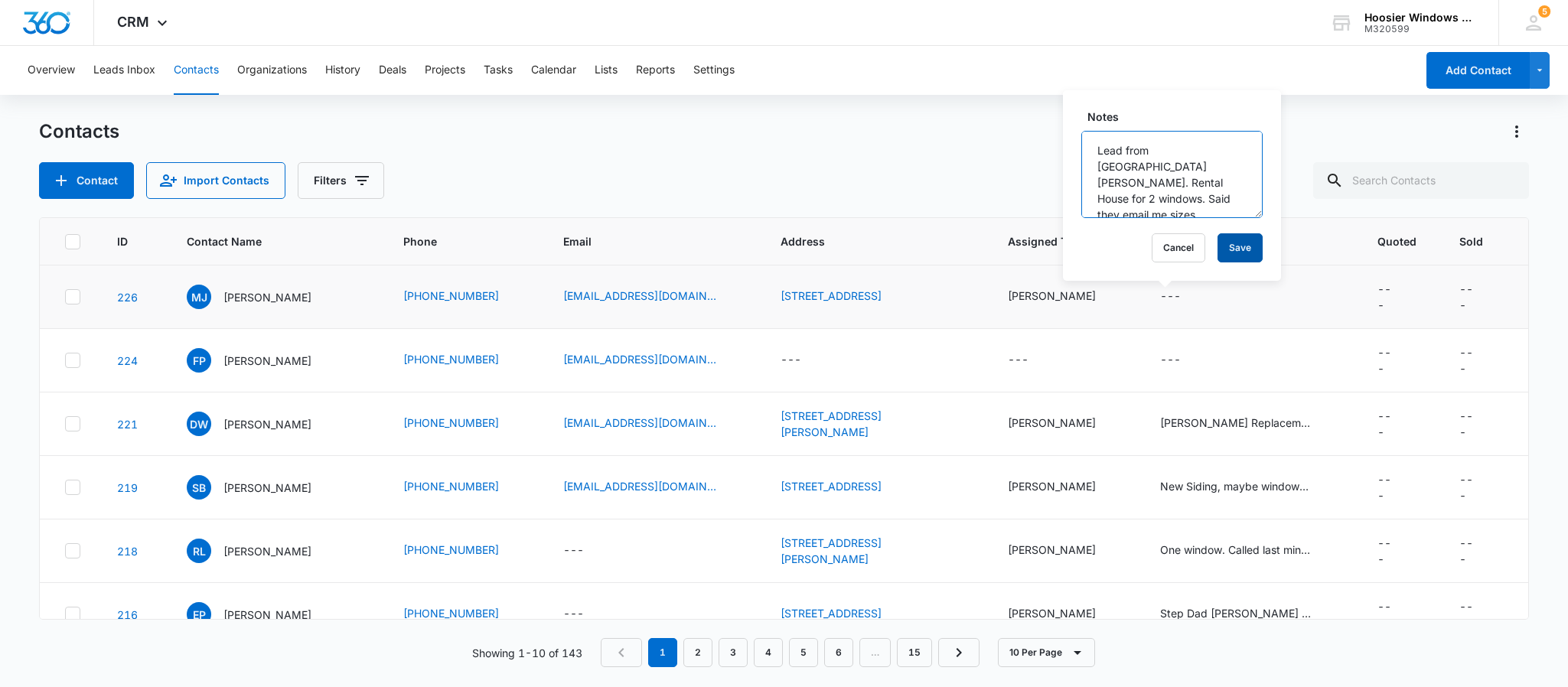
type textarea "Lead from [GEOGRAPHIC_DATA][PERSON_NAME]. Rental House for 2 windows. Said they…"
click at [1231, 249] on button "Save" at bounding box center [1240, 248] width 45 height 29
